Goal: Task Accomplishment & Management: Use online tool/utility

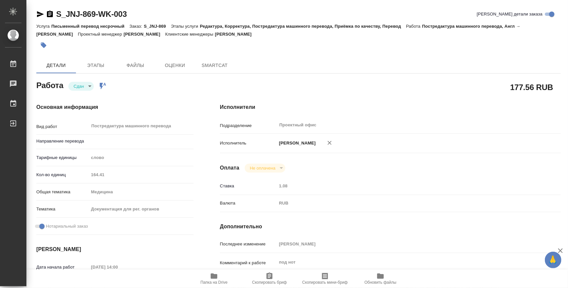
type textarea "x"
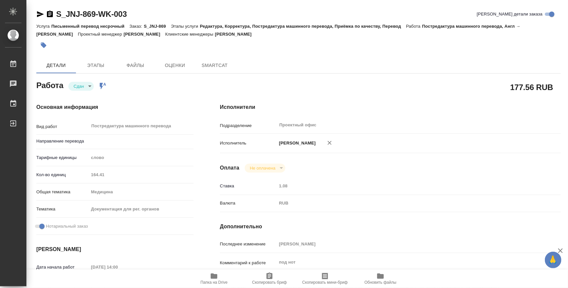
type textarea "x"
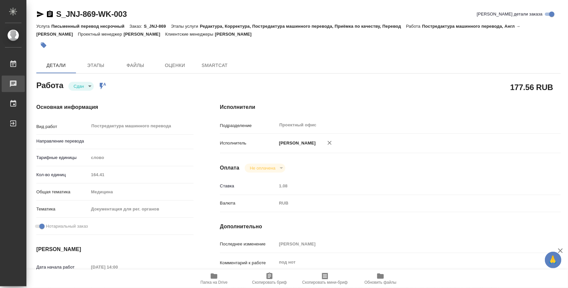
type textarea "x"
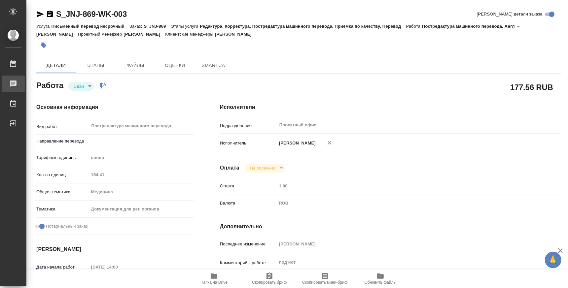
type textarea "x"
type input "англ-рус"
type textarea "x"
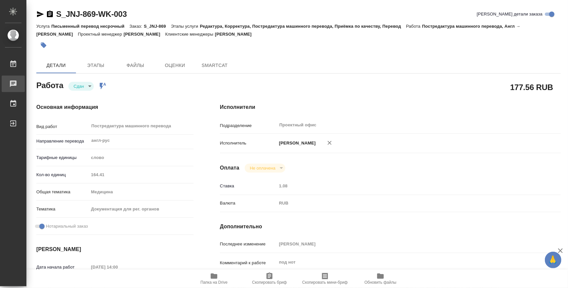
type textarea "x"
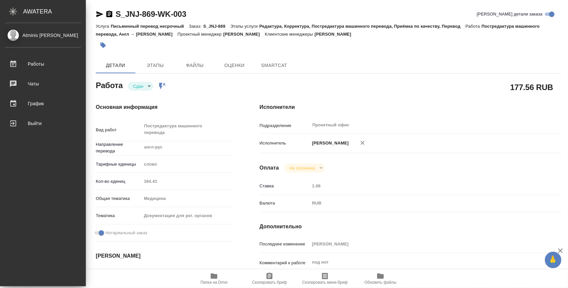
type textarea "x"
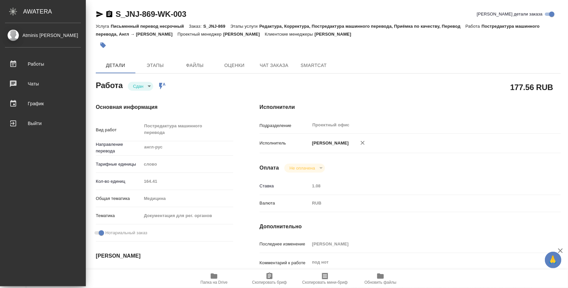
type textarea "x"
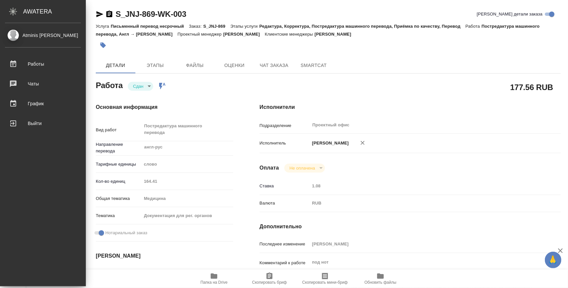
click at [37, 10] on div "AWATERA" at bounding box center [54, 11] width 63 height 13
type textarea "x"
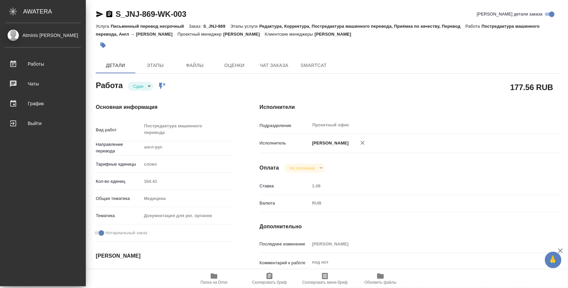
type textarea "x"
click at [33, 35] on div "Atminis [PERSON_NAME]" at bounding box center [43, 35] width 76 height 7
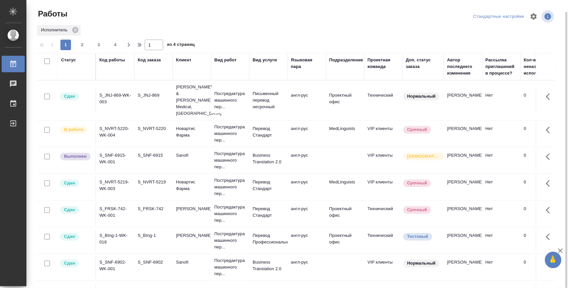
scroll to position [6, 0]
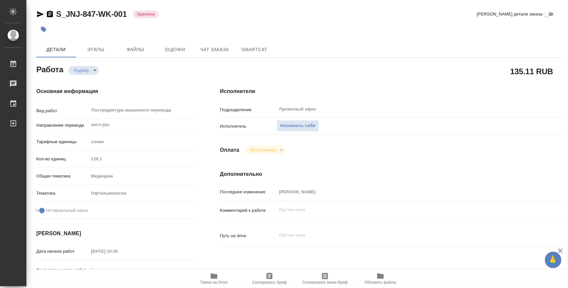
click at [217, 282] on span "Папка на Drive" at bounding box center [214, 283] width 27 height 5
click at [211, 281] on span "Папка на Drive" at bounding box center [214, 283] width 27 height 5
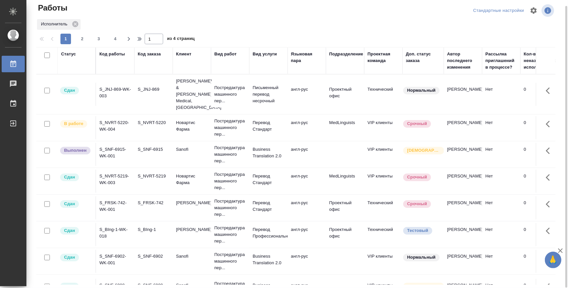
scroll to position [289, 0]
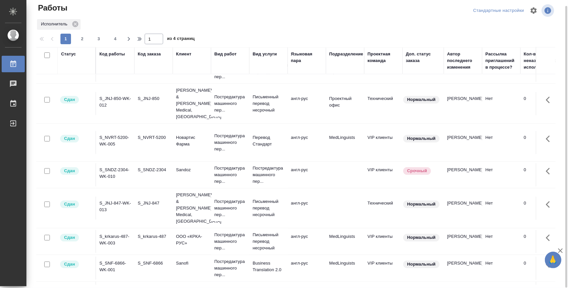
click at [294, 197] on td "англ-рус" at bounding box center [307, 208] width 38 height 23
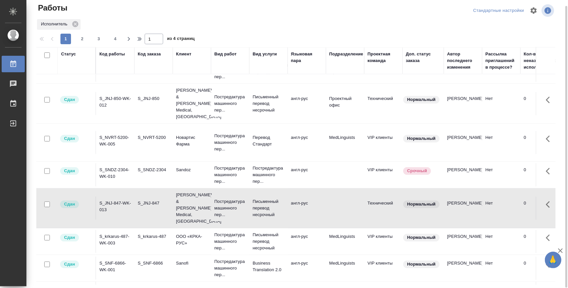
click at [119, 197] on td "S_JNJ-847-WK-013" at bounding box center [115, 208] width 38 height 23
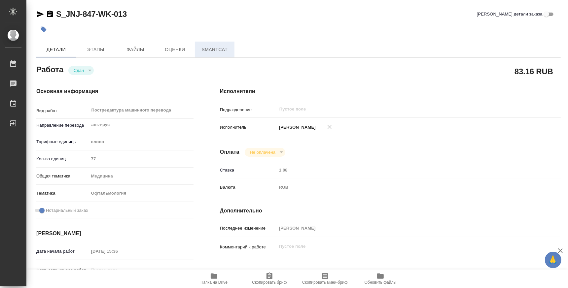
type textarea "x"
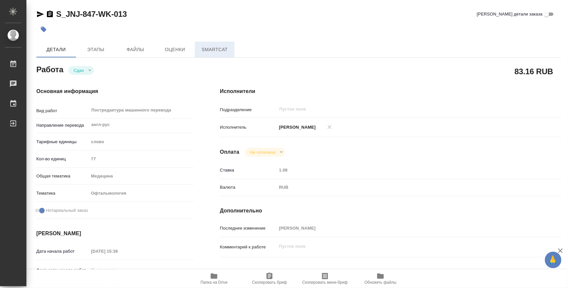
type textarea "x"
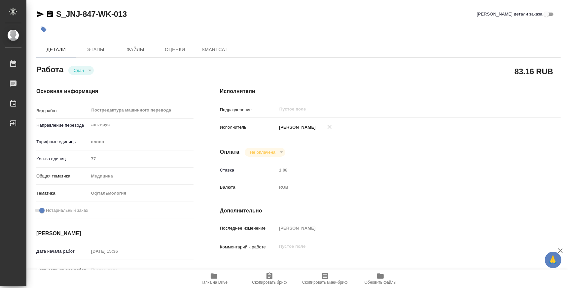
type textarea "x"
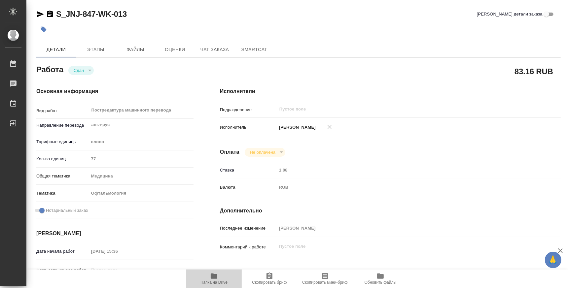
click at [217, 280] on icon "button" at bounding box center [214, 277] width 8 height 8
type textarea "x"
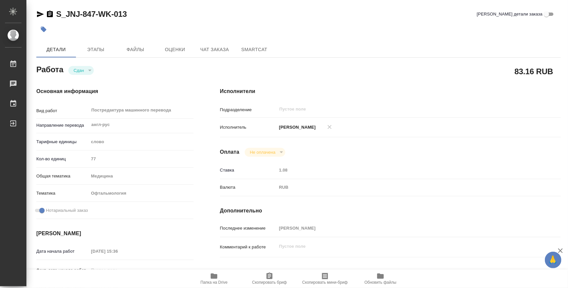
type textarea "x"
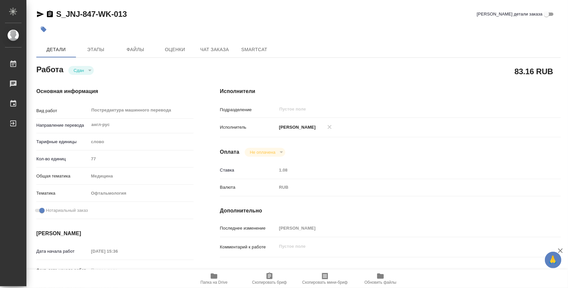
type textarea "x"
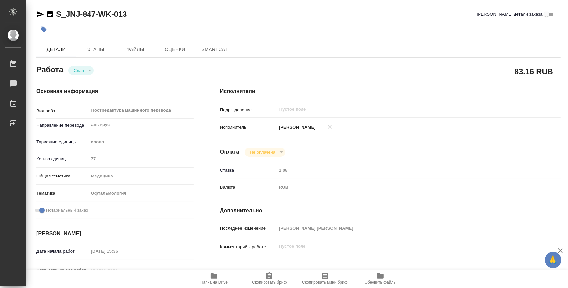
type textarea "x"
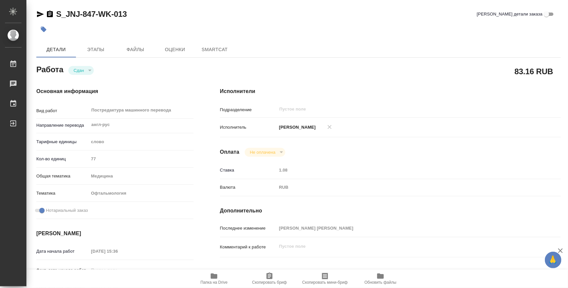
type textarea "x"
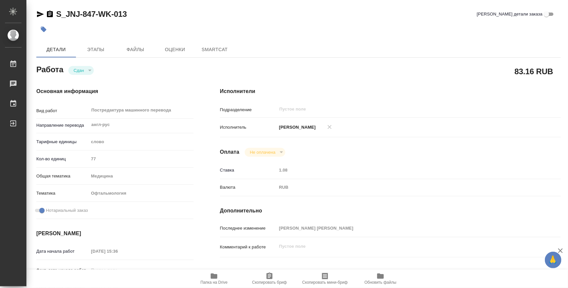
type textarea "x"
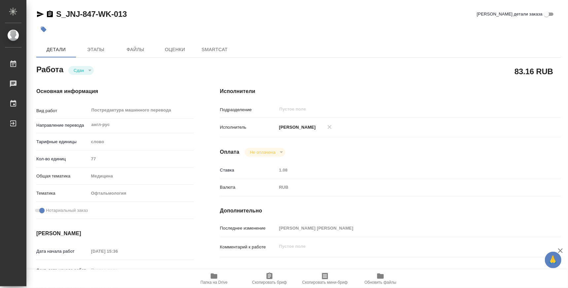
type textarea "x"
click at [215, 284] on span "Папка на Drive" at bounding box center [214, 283] width 27 height 5
type textarea "x"
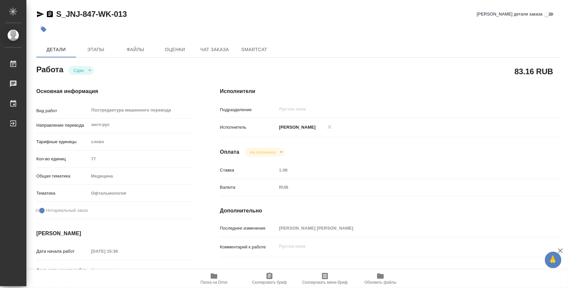
type textarea "x"
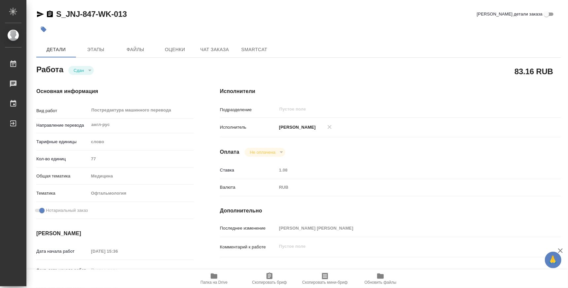
type textarea "x"
